Goal: Find contact information: Find contact information

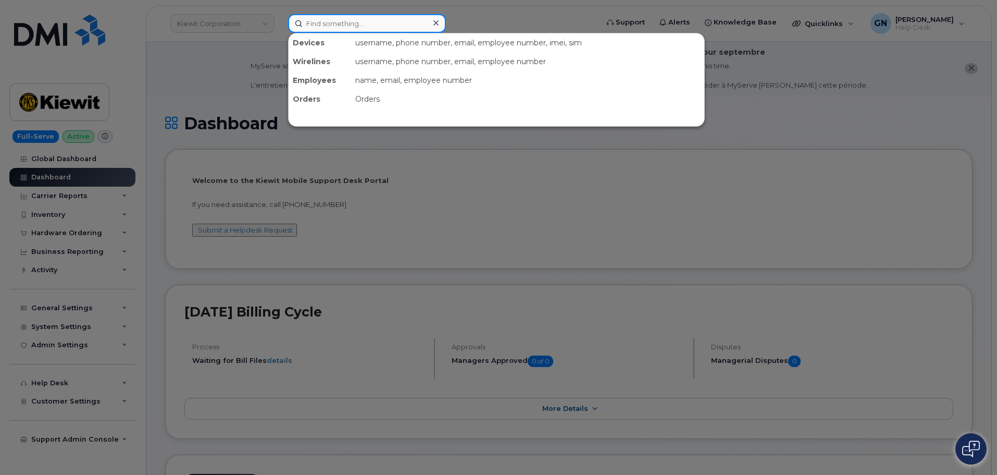
click at [320, 30] on input at bounding box center [367, 23] width 158 height 19
paste input "4804695165"
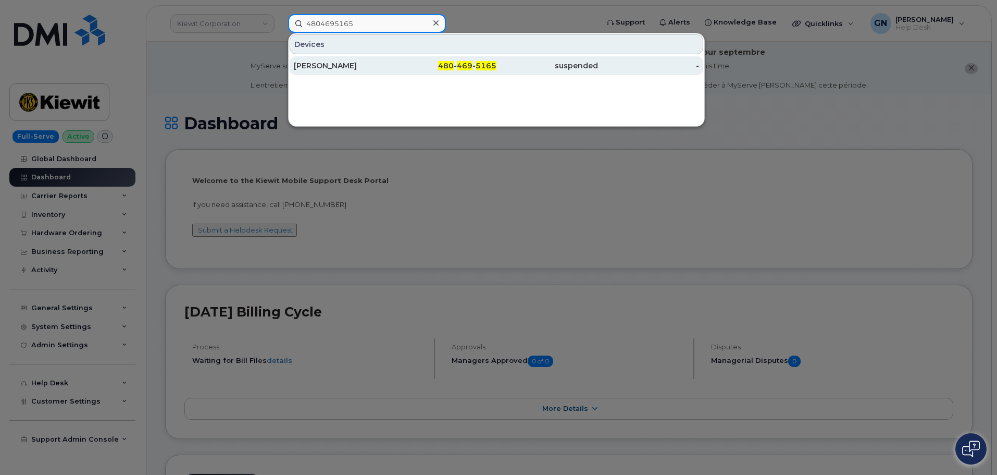
type input "4804695165"
click at [390, 69] on div "[PERSON_NAME]" at bounding box center [345, 65] width 102 height 10
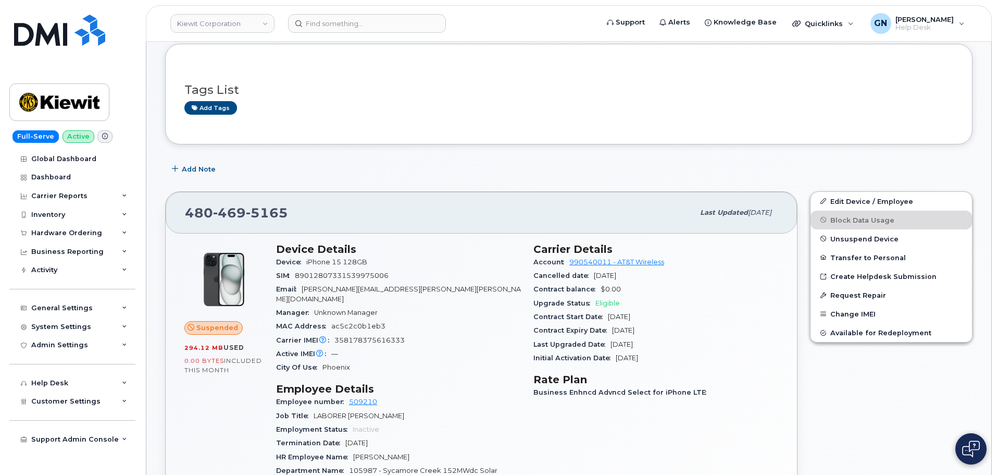
scroll to position [104, 0]
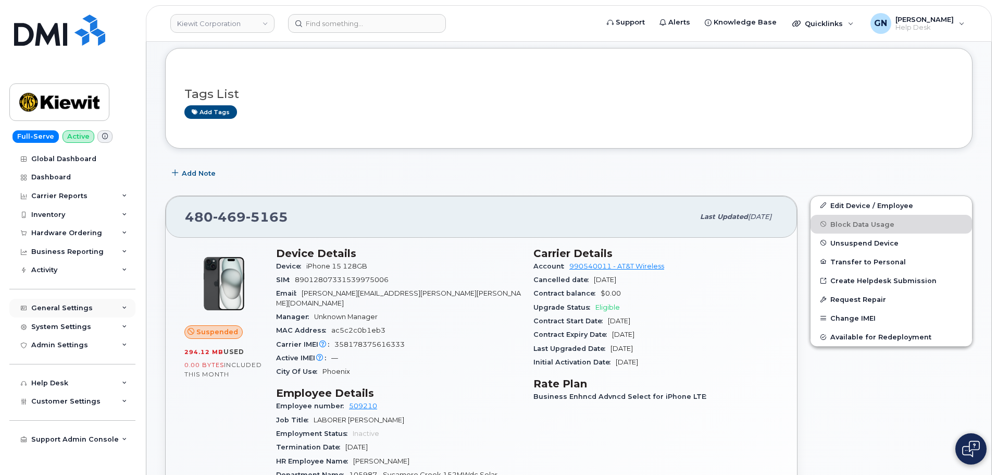
click at [68, 306] on div "General Settings" at bounding box center [61, 308] width 61 height 8
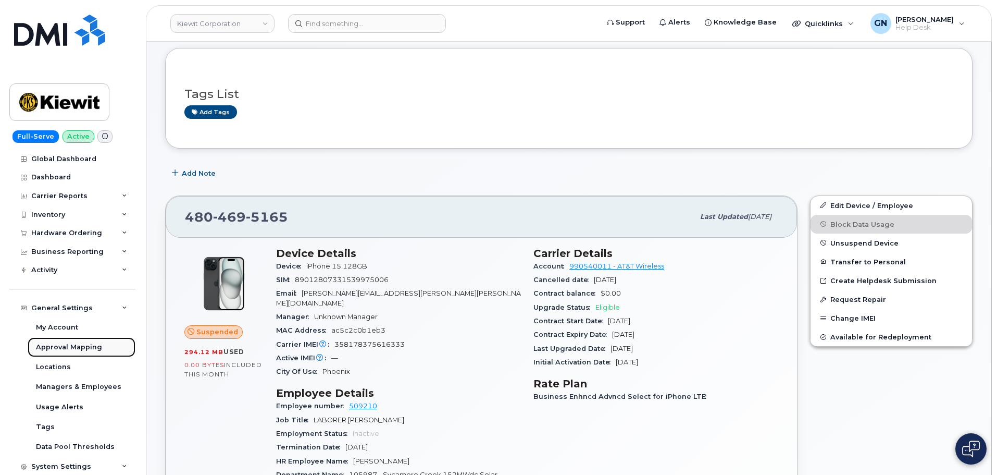
click at [79, 345] on div "Approval Mapping" at bounding box center [69, 346] width 66 height 9
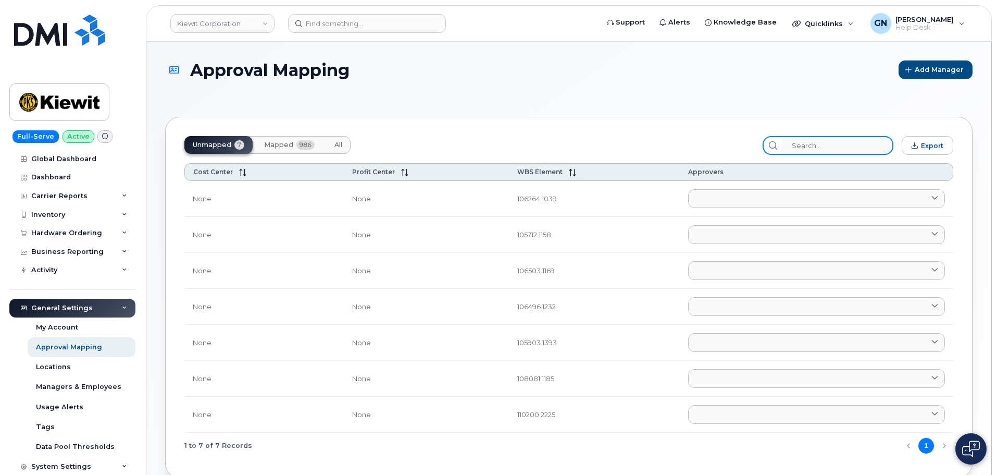
click at [830, 149] on input "search" at bounding box center [838, 145] width 111 height 19
paste input "106147.1767"
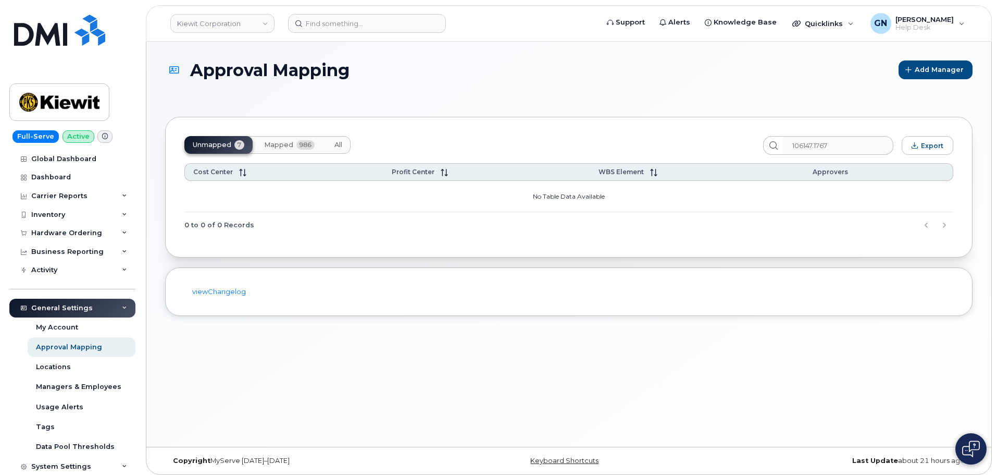
click at [342, 143] on span "All" at bounding box center [339, 145] width 8 height 8
click at [826, 146] on input "106147.1767" at bounding box center [838, 145] width 111 height 19
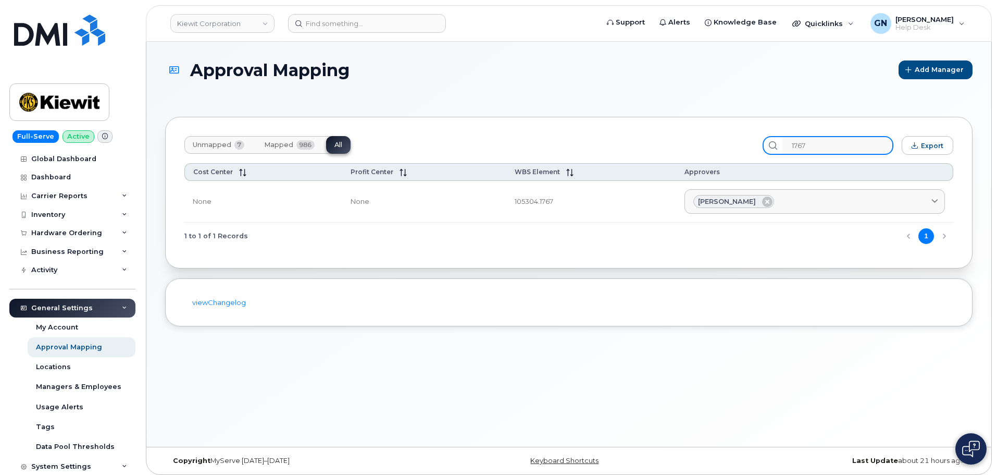
type input "1767"
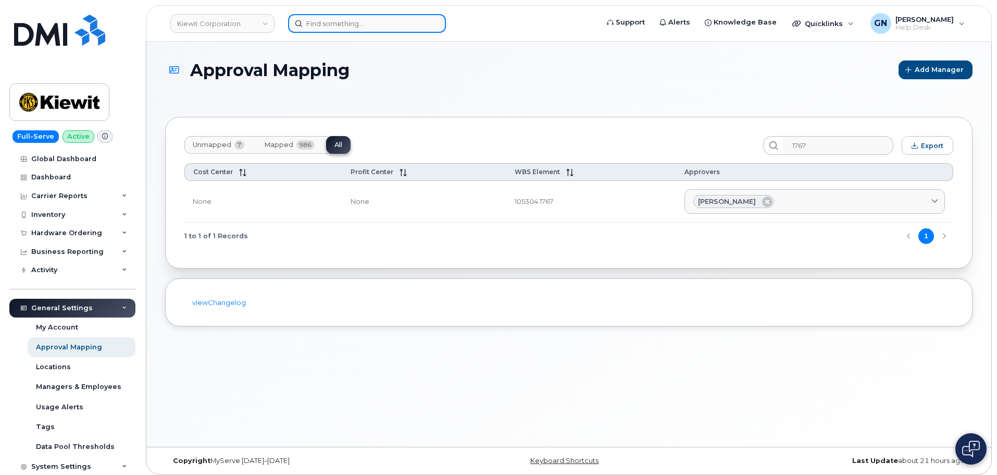
click at [337, 23] on input at bounding box center [367, 23] width 158 height 19
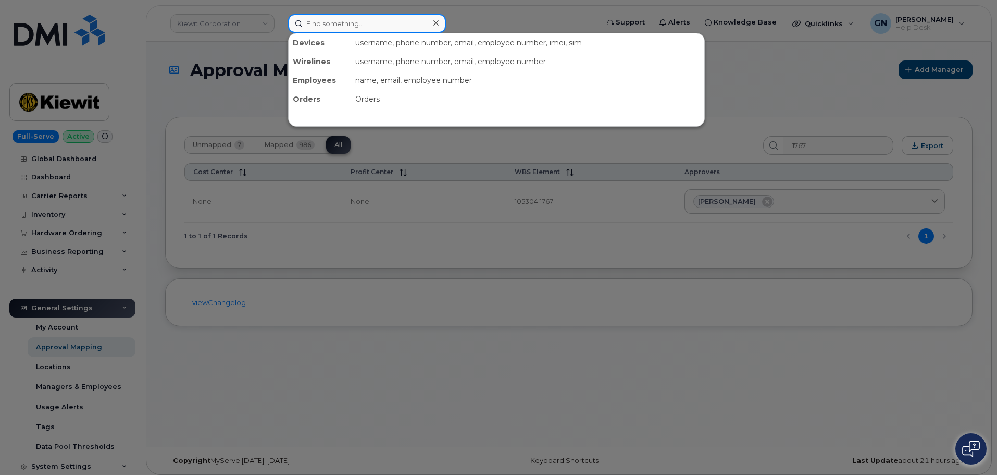
paste input "john gerlica"
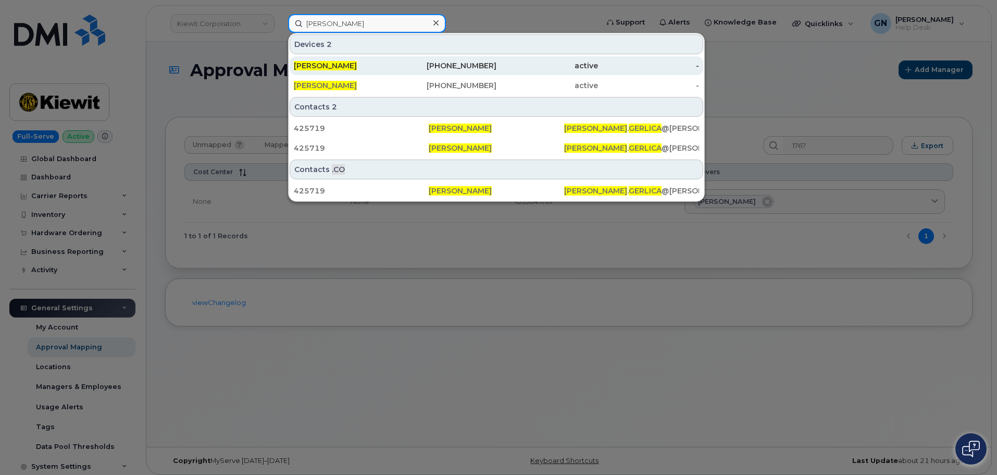
type input "john gerlica"
click at [382, 64] on div "JOHN GERLICA" at bounding box center [345, 65] width 102 height 10
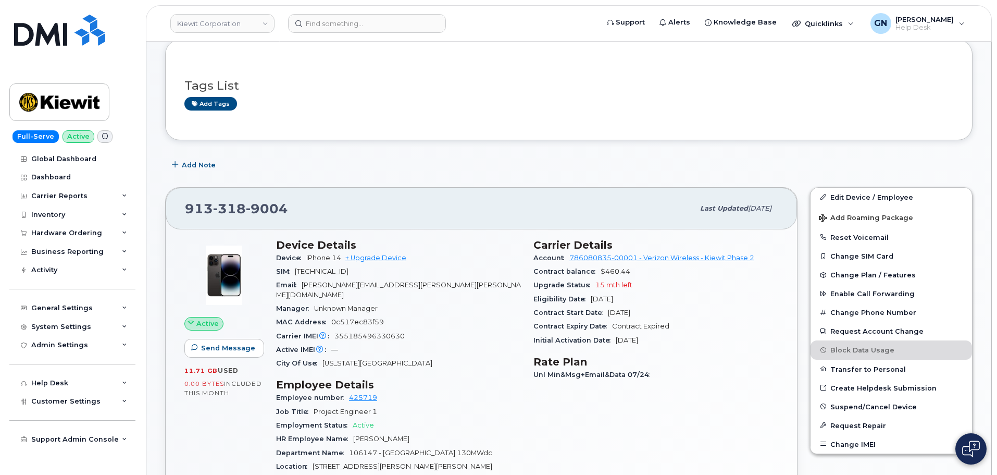
scroll to position [261, 0]
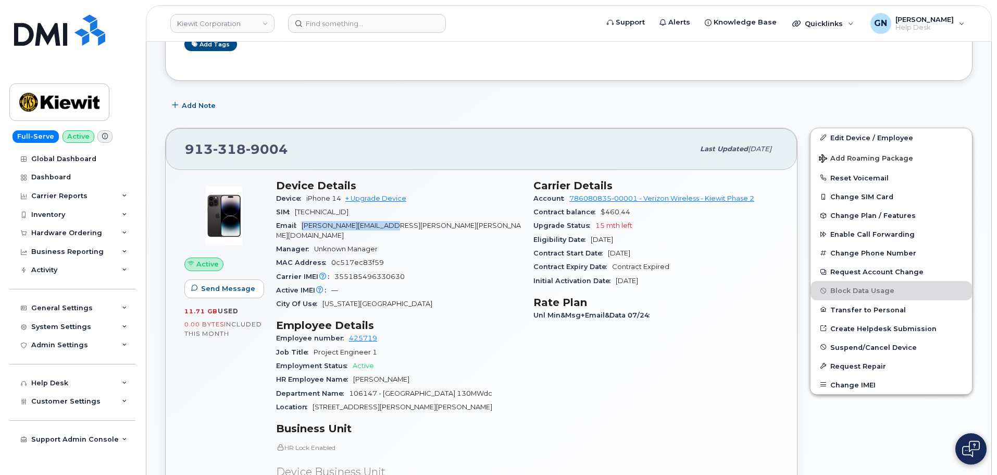
drag, startPoint x: 397, startPoint y: 226, endPoint x: 301, endPoint y: 224, distance: 96.4
click at [301, 224] on div "Email JOHN.GERLICA@KIEWIT.COM" at bounding box center [398, 230] width 245 height 23
copy span "JOHN.GERLICA@KIEWIT.COM"
click at [60, 97] on img at bounding box center [59, 102] width 80 height 30
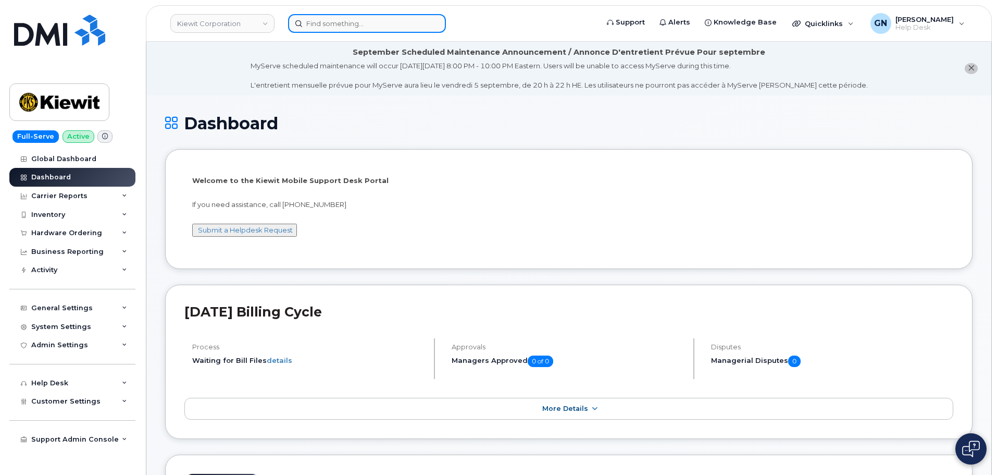
click at [324, 27] on input at bounding box center [367, 23] width 158 height 19
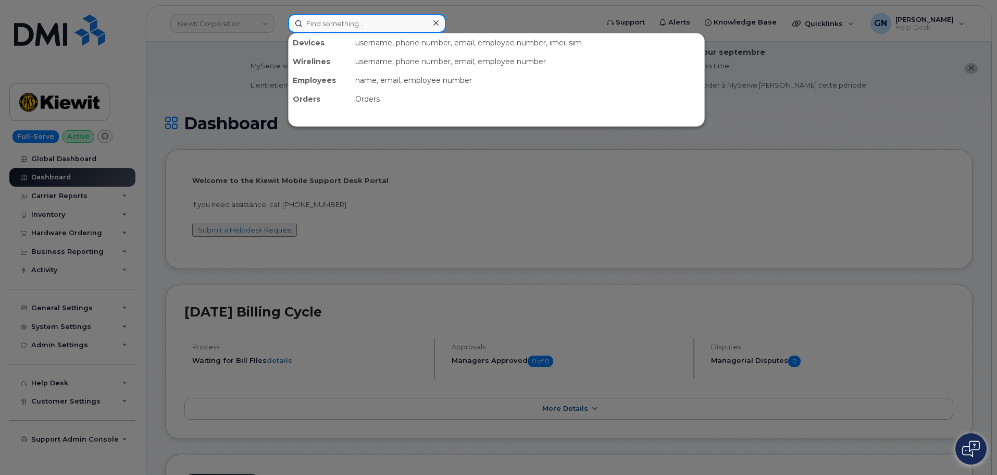
paste input "8647485507"
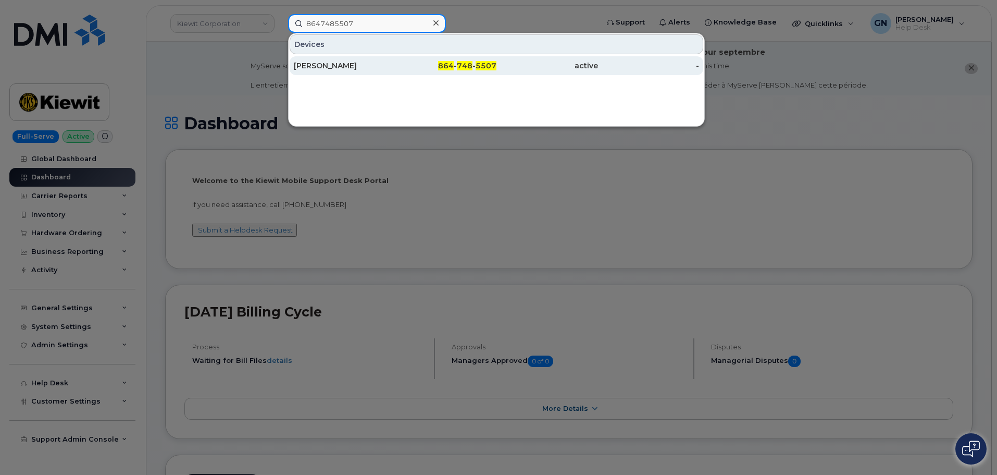
type input "8647485507"
click at [393, 67] on div "Symone Batchelor" at bounding box center [345, 65] width 102 height 10
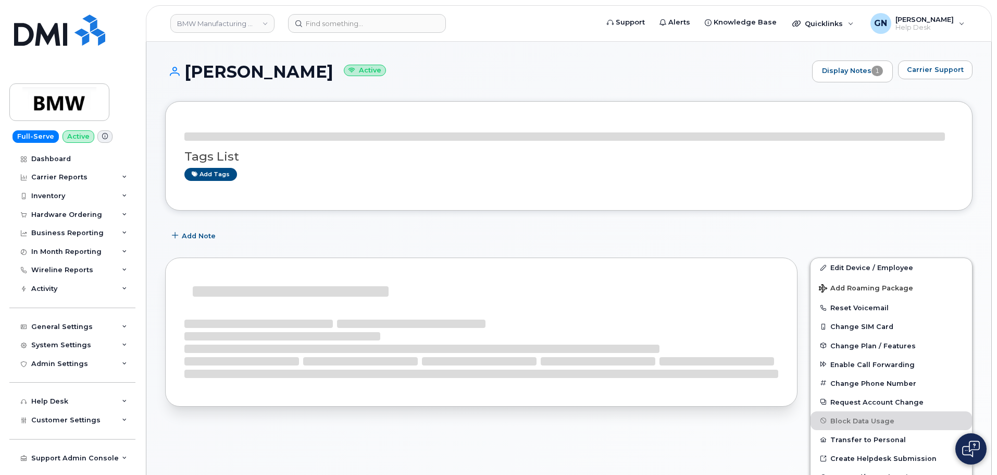
click at [227, 76] on h1 "Symone Batchelor Active" at bounding box center [486, 72] width 642 height 18
drag, startPoint x: 227, startPoint y: 76, endPoint x: 282, endPoint y: 77, distance: 55.3
click at [282, 77] on h1 "Symone Batchelor Active" at bounding box center [486, 72] width 642 height 18
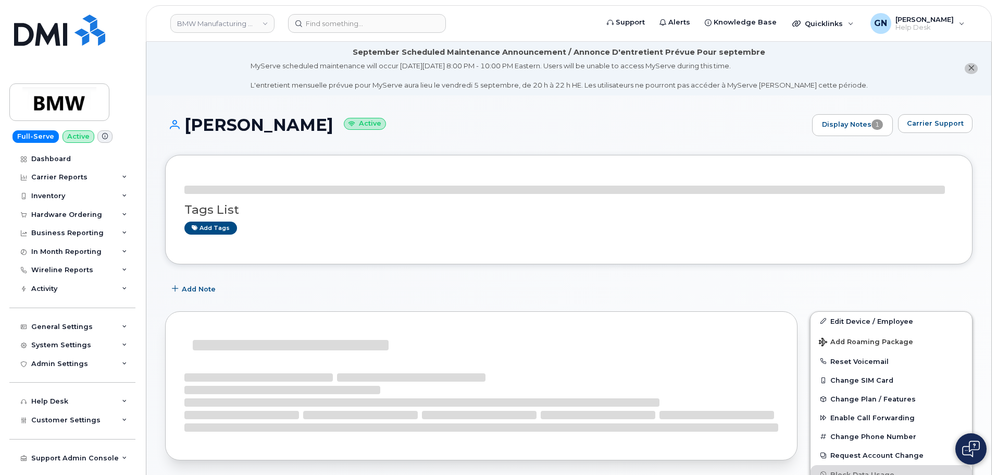
copy h1 "Symone Batchelor"
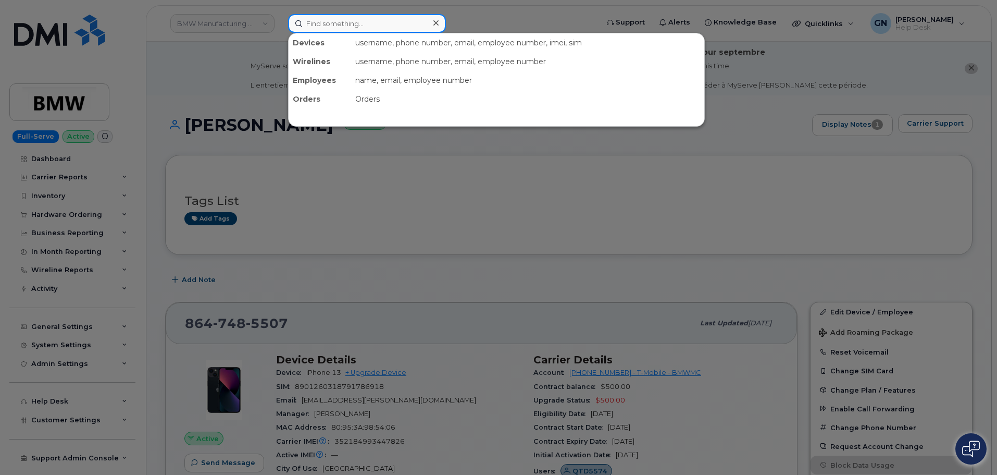
click at [335, 24] on input at bounding box center [367, 23] width 158 height 19
paste input "8647486091"
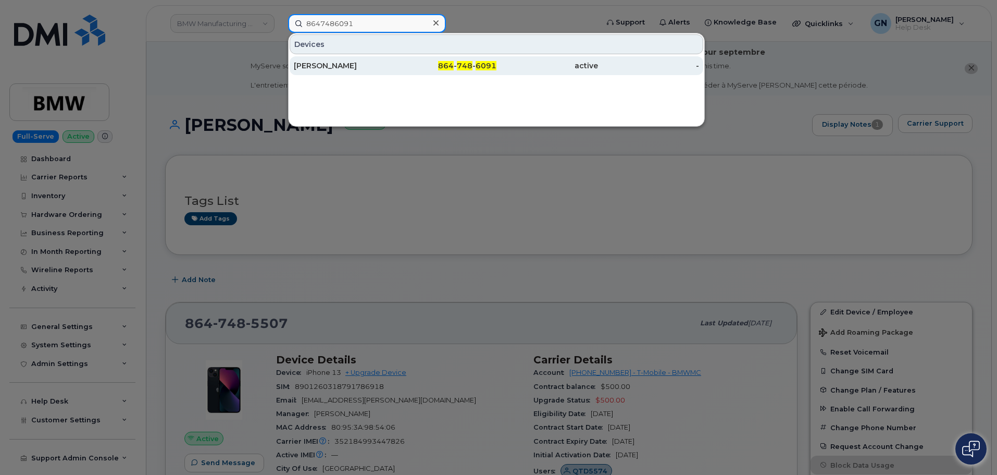
type input "8647486091"
click at [451, 61] on div "864 - 748 - 6091" at bounding box center [446, 65] width 102 height 10
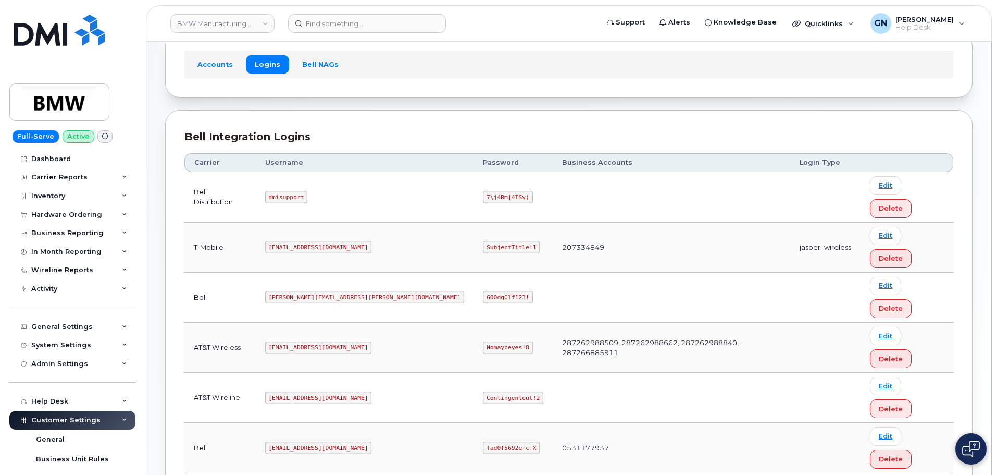
scroll to position [73, 0]
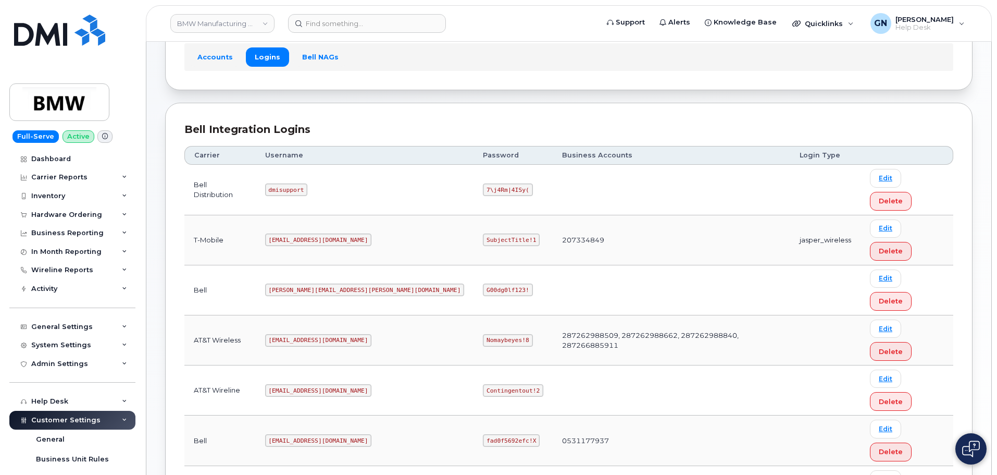
copy code "MS-BMW@dminc.com"
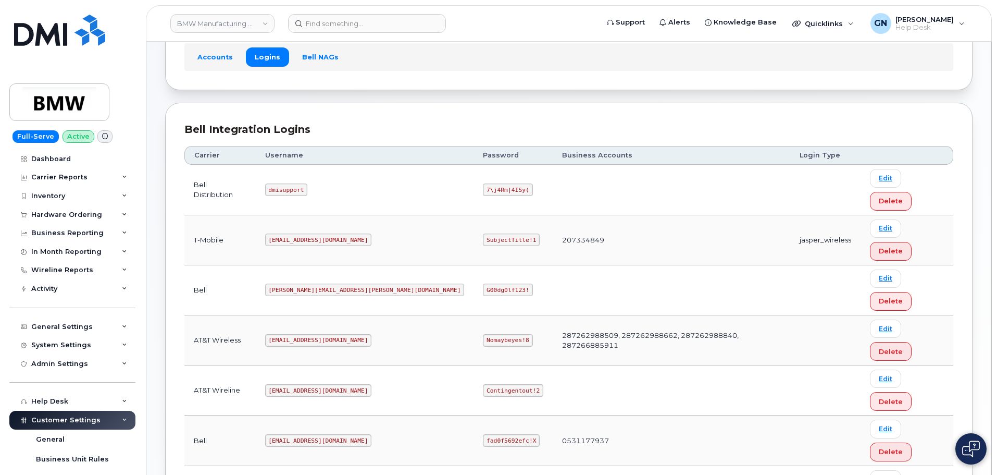
copy code "SubjectTitle!1"
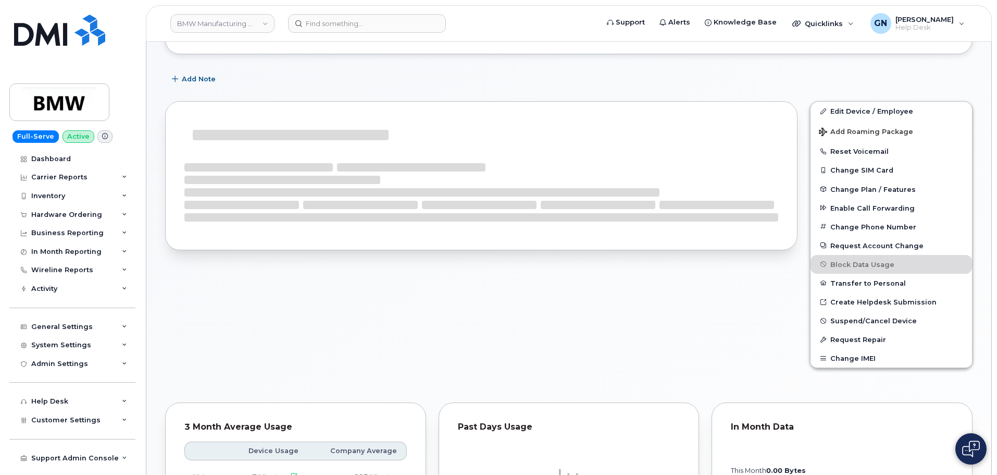
scroll to position [289, 0]
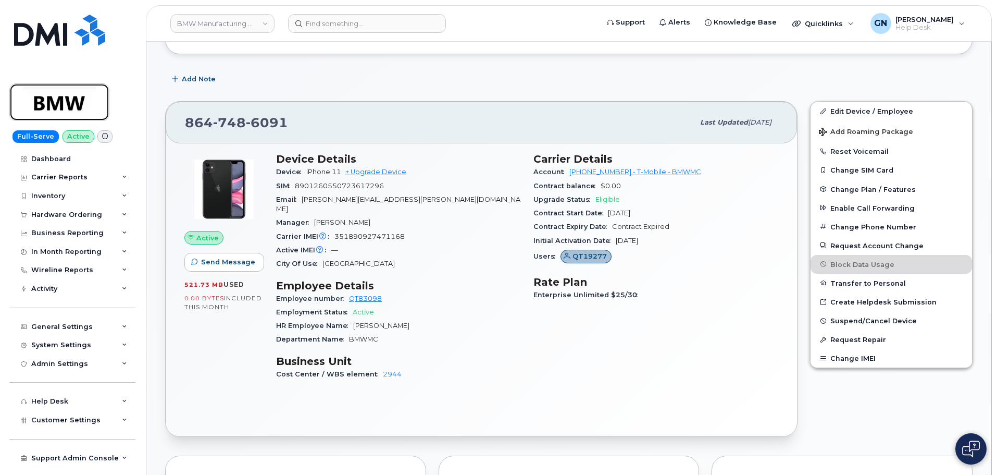
drag, startPoint x: 81, startPoint y: 91, endPoint x: 130, endPoint y: 64, distance: 56.4
click at [81, 91] on img at bounding box center [59, 102] width 80 height 30
